Goal: Task Accomplishment & Management: Use online tool/utility

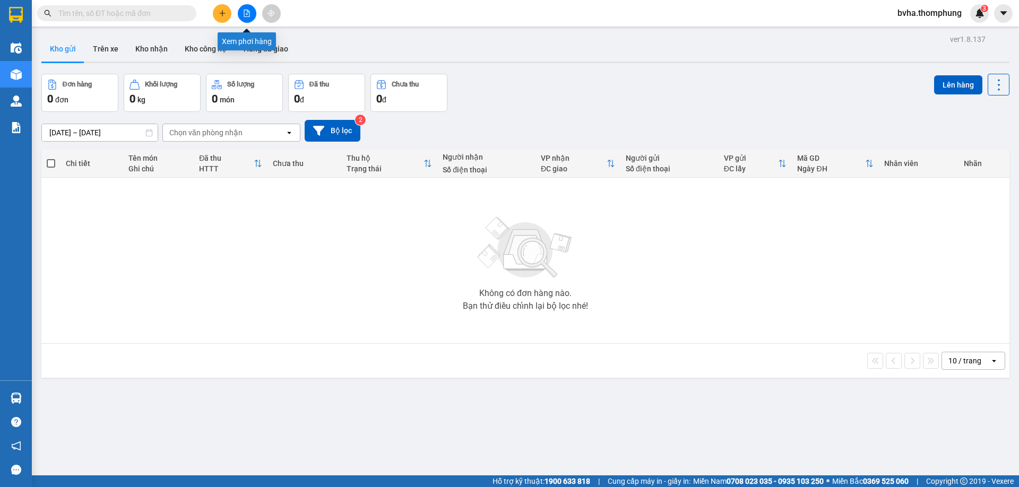
click at [247, 14] on icon "file-add" at bounding box center [247, 13] width 6 height 7
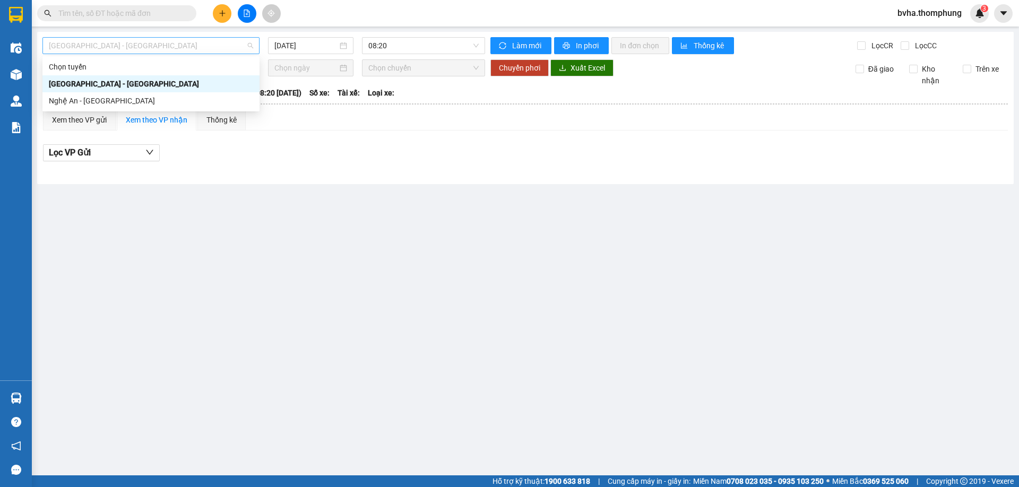
click at [168, 48] on span "[GEOGRAPHIC_DATA] - [GEOGRAPHIC_DATA]" at bounding box center [151, 46] width 204 height 16
click at [132, 101] on div "Nghệ An - [GEOGRAPHIC_DATA]" at bounding box center [151, 101] width 204 height 12
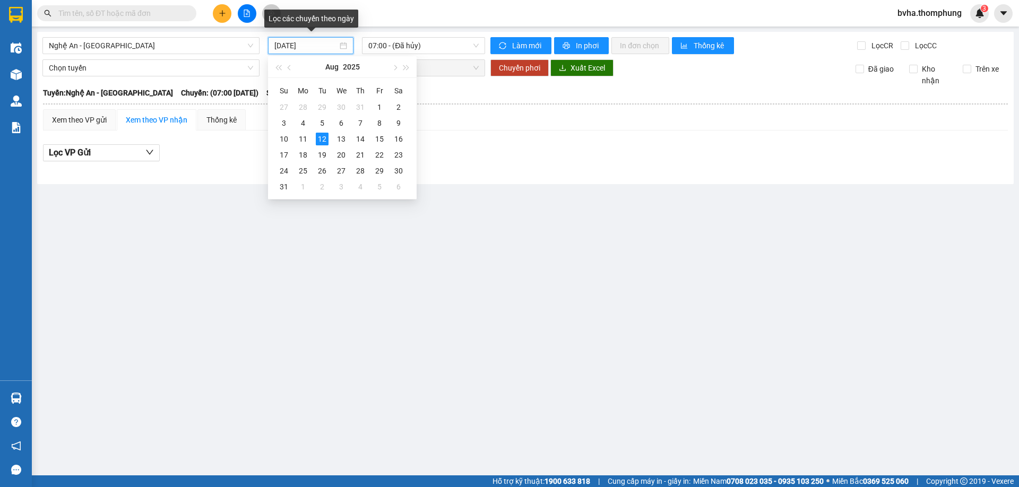
click at [311, 44] on input "[DATE]" at bounding box center [305, 46] width 63 height 12
click at [303, 136] on div "11" at bounding box center [303, 139] width 13 height 13
type input "[DATE]"
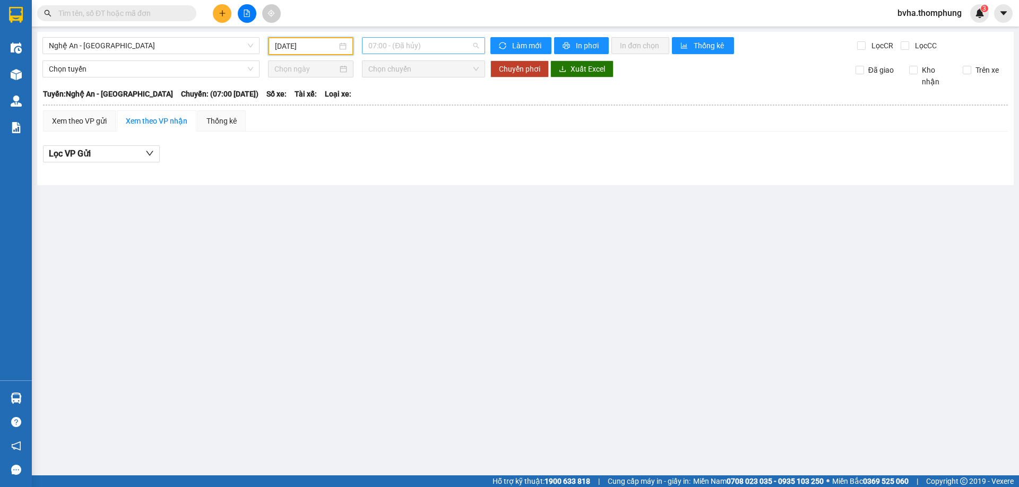
click at [406, 43] on span "07:00 - (Đã hủy)" at bounding box center [423, 46] width 110 height 16
click at [384, 184] on div "22:00" at bounding box center [409, 186] width 83 height 12
